Goal: Find specific page/section: Find specific page/section

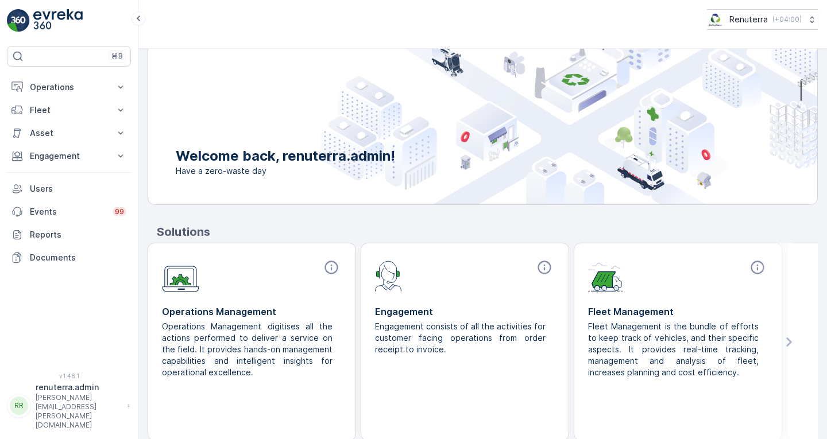
scroll to position [65, 0]
click at [62, 156] on p "Engagement" at bounding box center [69, 155] width 78 height 11
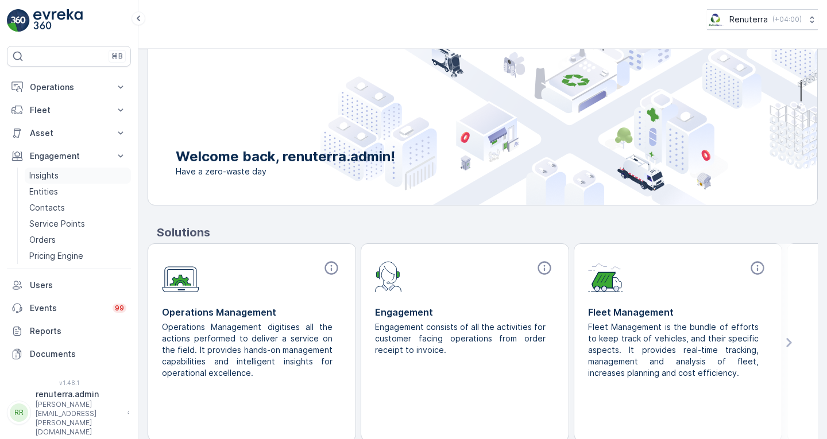
click at [67, 175] on link "Insights" at bounding box center [78, 176] width 106 height 16
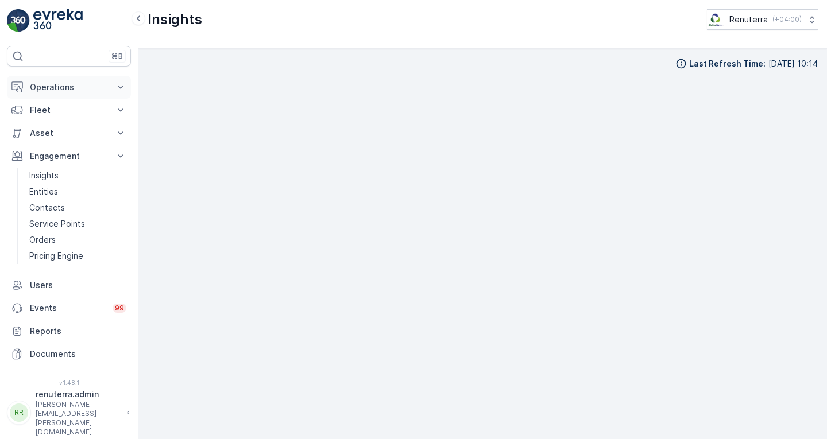
click at [67, 93] on button "Operations" at bounding box center [69, 87] width 124 height 23
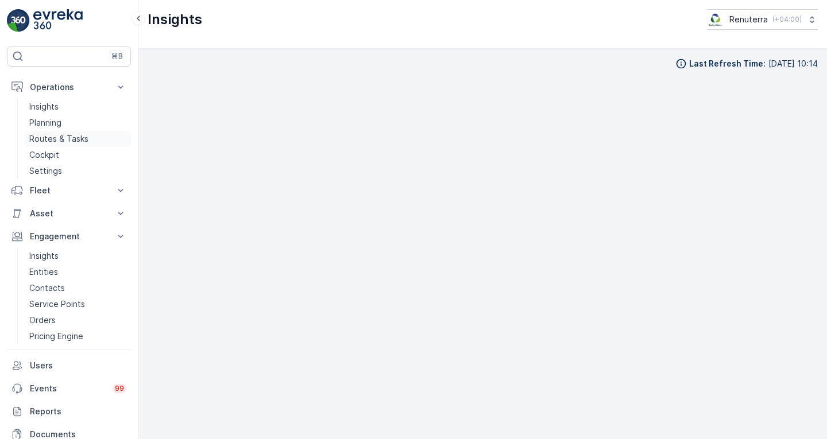
click at [75, 142] on p "Routes & Tasks" at bounding box center [58, 138] width 59 height 11
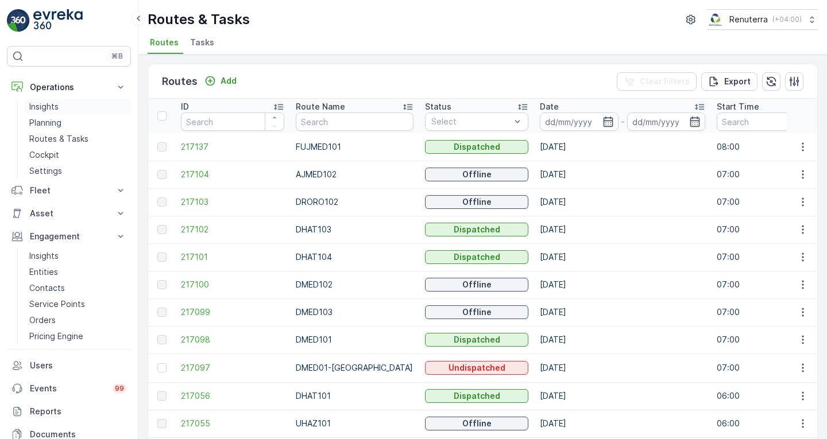
click at [53, 107] on p "Insights" at bounding box center [43, 106] width 29 height 11
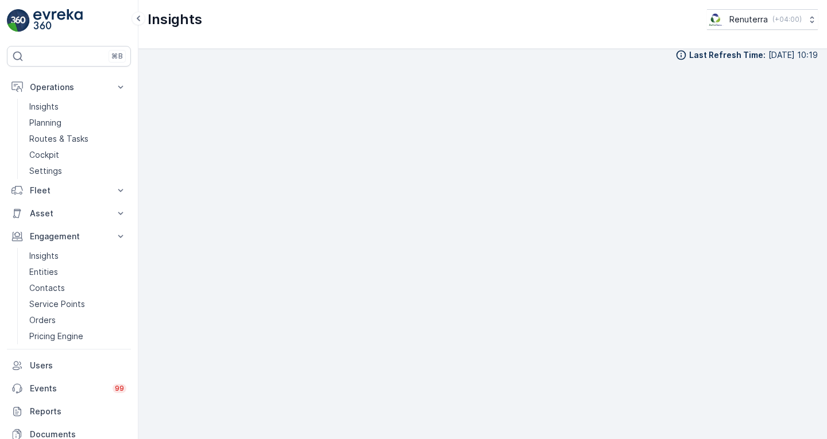
scroll to position [10, 0]
click at [819, 176] on div "Last Refresh Time : [DATE] 10:19" at bounding box center [482, 244] width 689 height 391
click at [74, 138] on p "Routes & Tasks" at bounding box center [58, 138] width 59 height 11
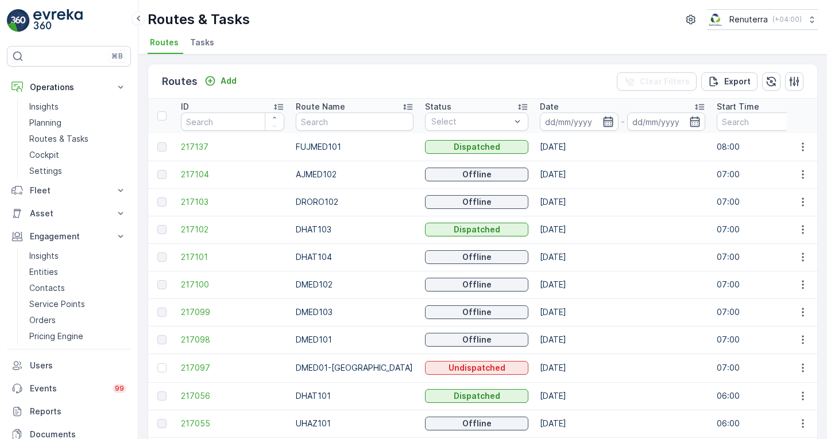
click at [603, 119] on icon "button" at bounding box center [608, 122] width 10 height 10
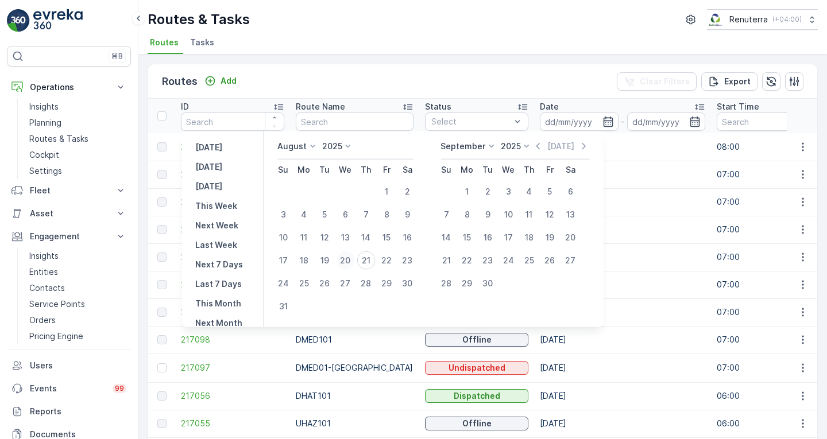
click at [352, 260] on div "20" at bounding box center [345, 261] width 18 height 18
type input "[DATE]"
click at [642, 216] on td "[DATE]" at bounding box center [622, 230] width 177 height 28
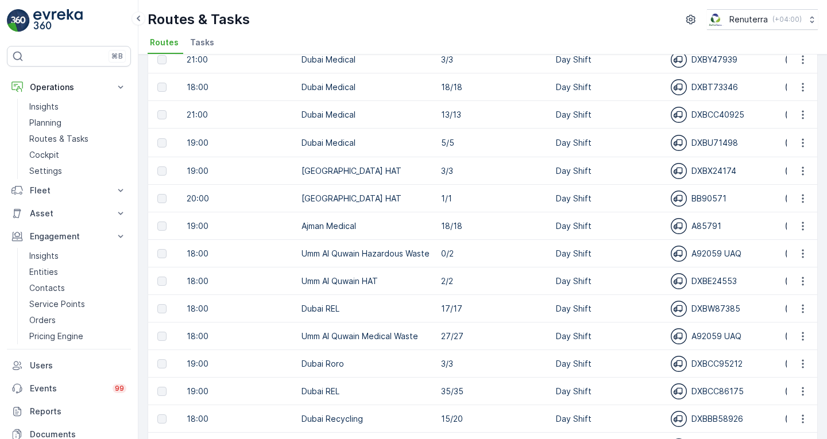
scroll to position [652, 0]
